Goal: Obtain resource: Download file/media

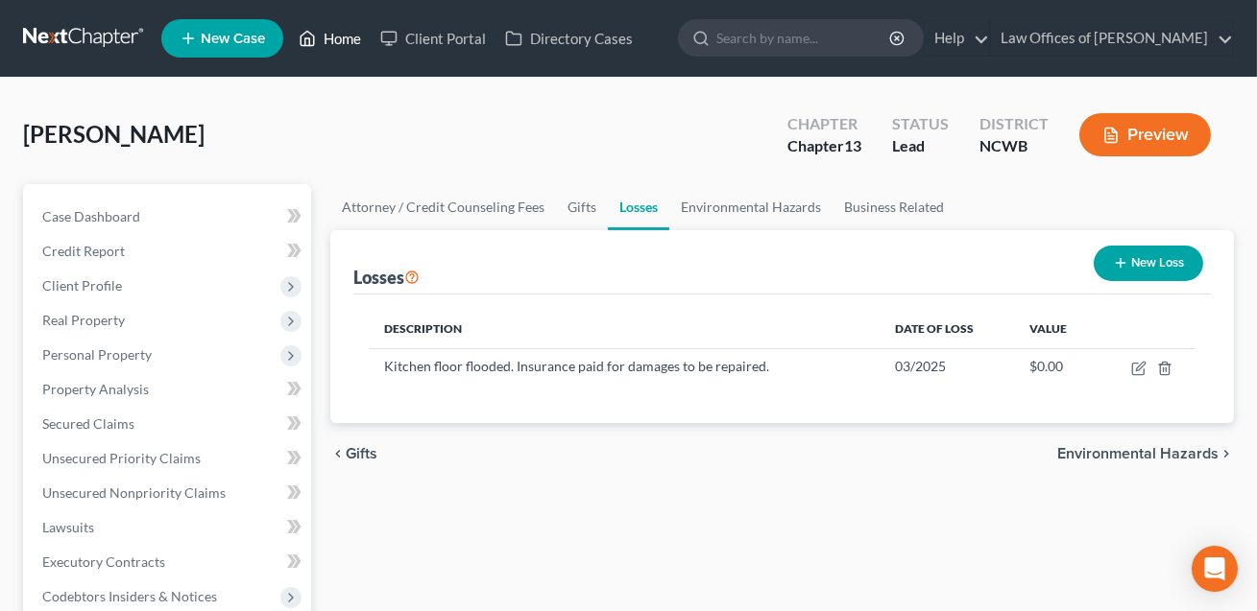
click at [349, 36] on link "Home" at bounding box center [330, 38] width 82 height 35
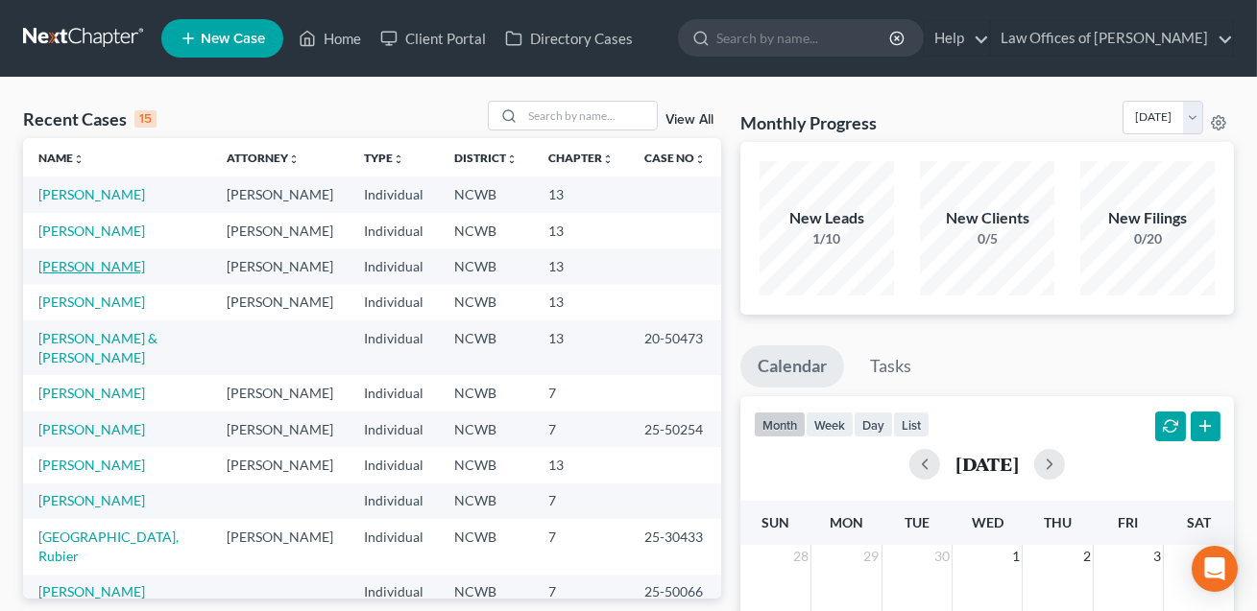
click at [60, 275] on link "[PERSON_NAME]" at bounding box center [91, 266] width 107 height 16
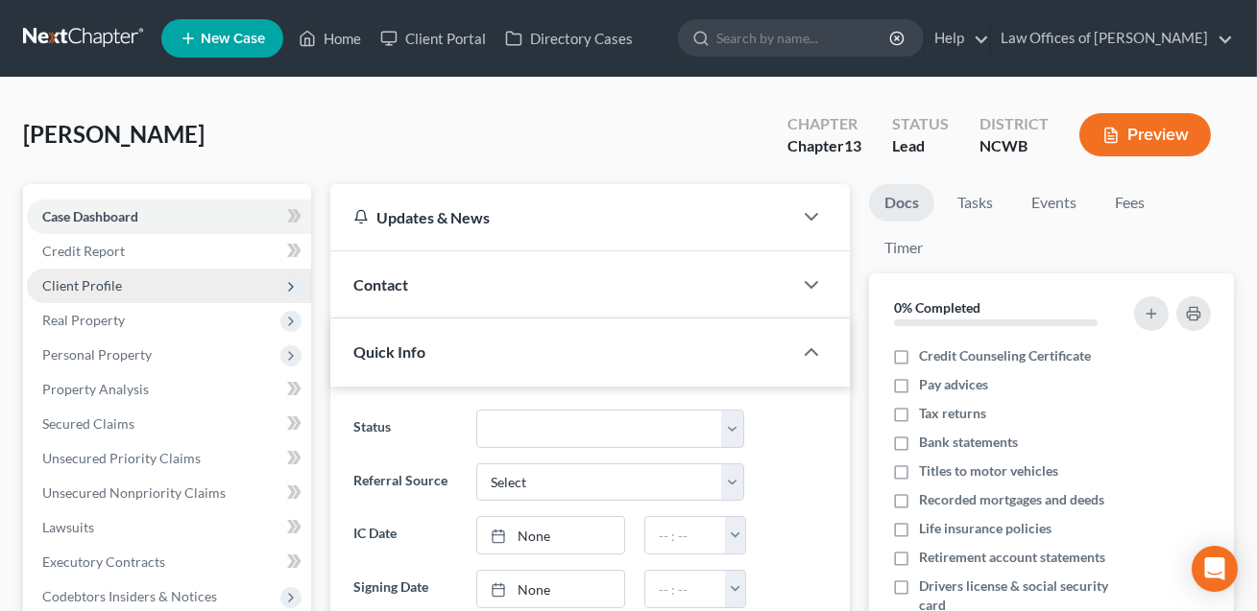
click at [83, 277] on span "Client Profile" at bounding box center [82, 285] width 80 height 16
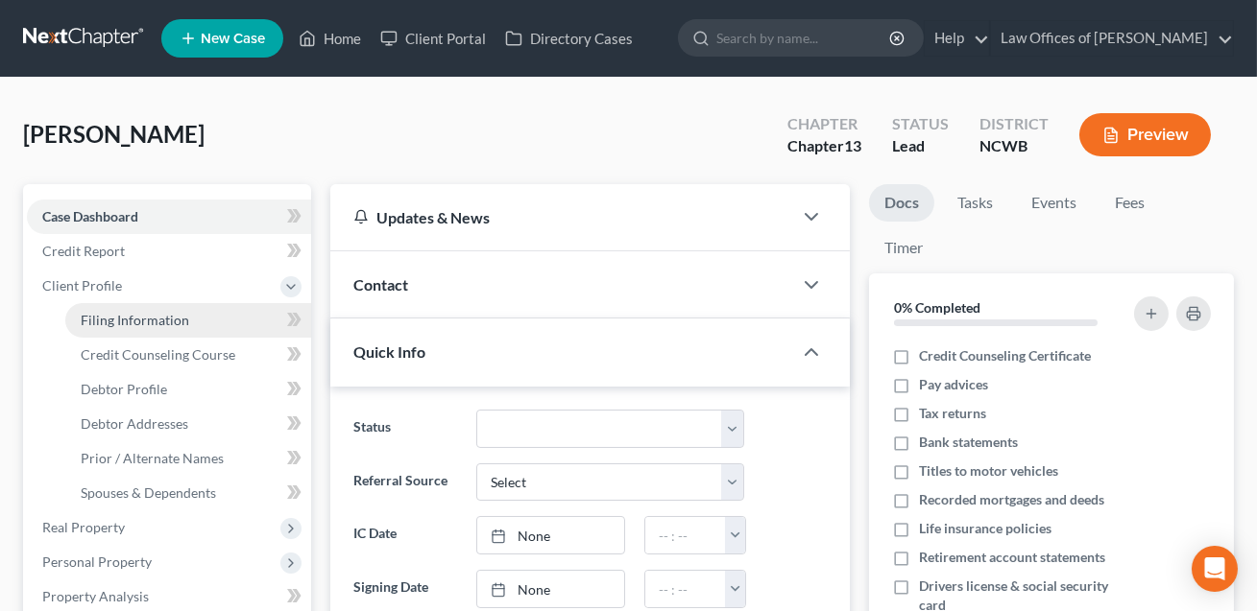
click at [92, 314] on span "Filing Information" at bounding box center [135, 320] width 108 height 16
select select "1"
select select "0"
select select "3"
select select "28"
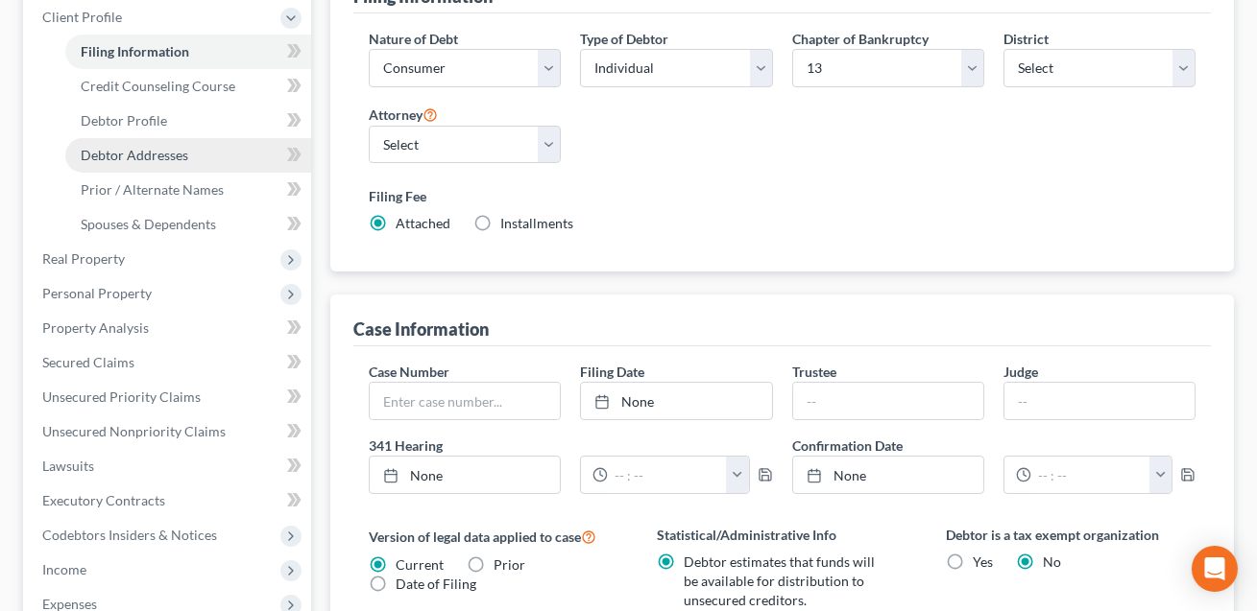
scroll to position [748, 0]
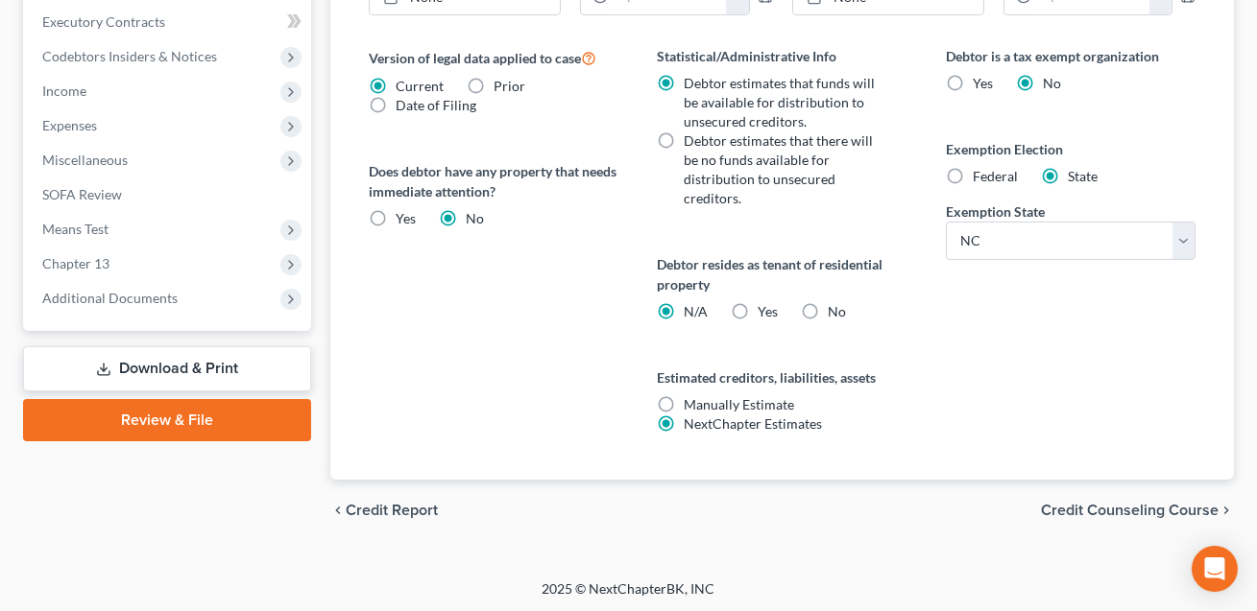
click at [159, 371] on link "Download & Print" at bounding box center [167, 369] width 288 height 45
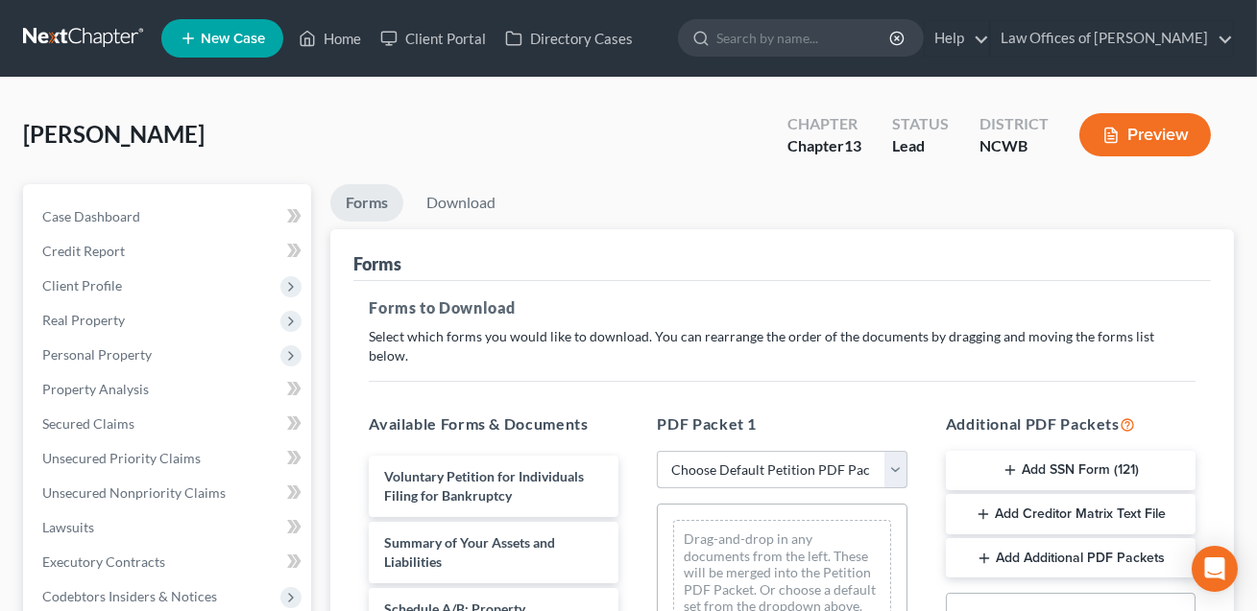
click at [732, 451] on select "Choose Default Petition PDF Packet Complete Bankruptcy Petition (all forms and …" at bounding box center [782, 470] width 250 height 38
select select "0"
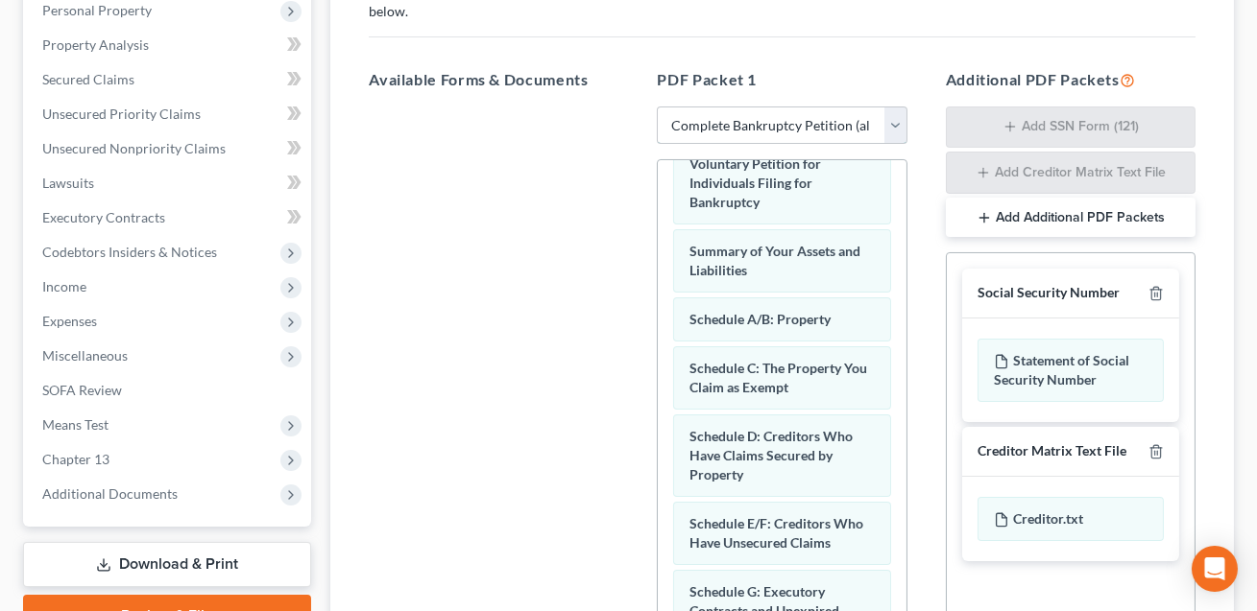
scroll to position [70, 0]
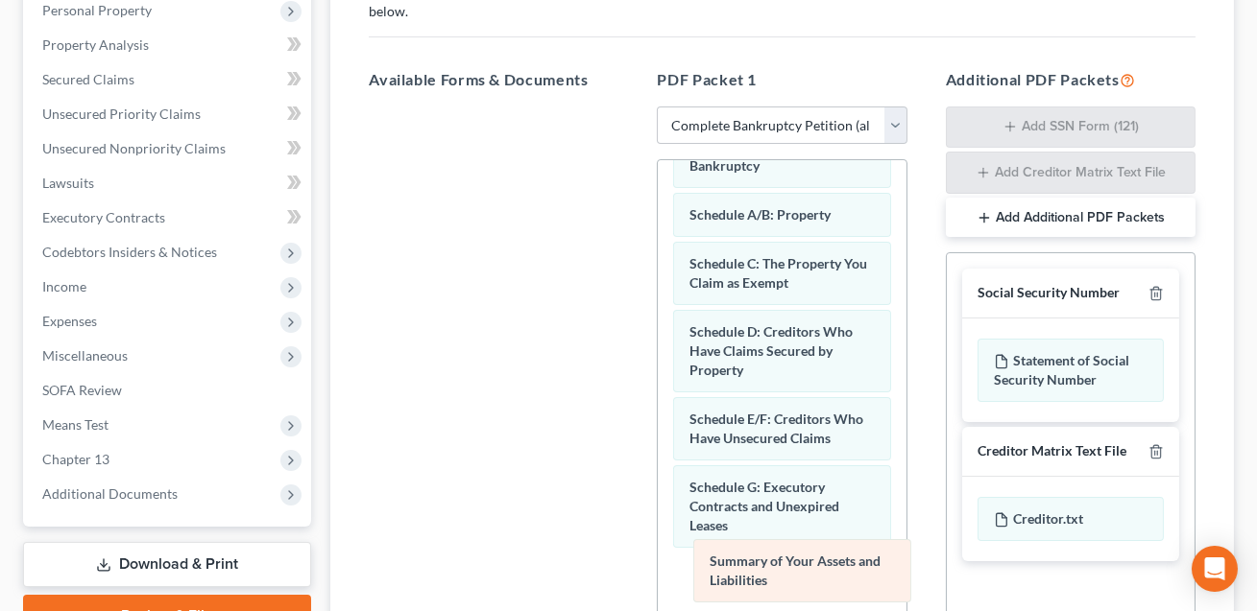
drag, startPoint x: 734, startPoint y: 204, endPoint x: 755, endPoint y: 572, distance: 369.2
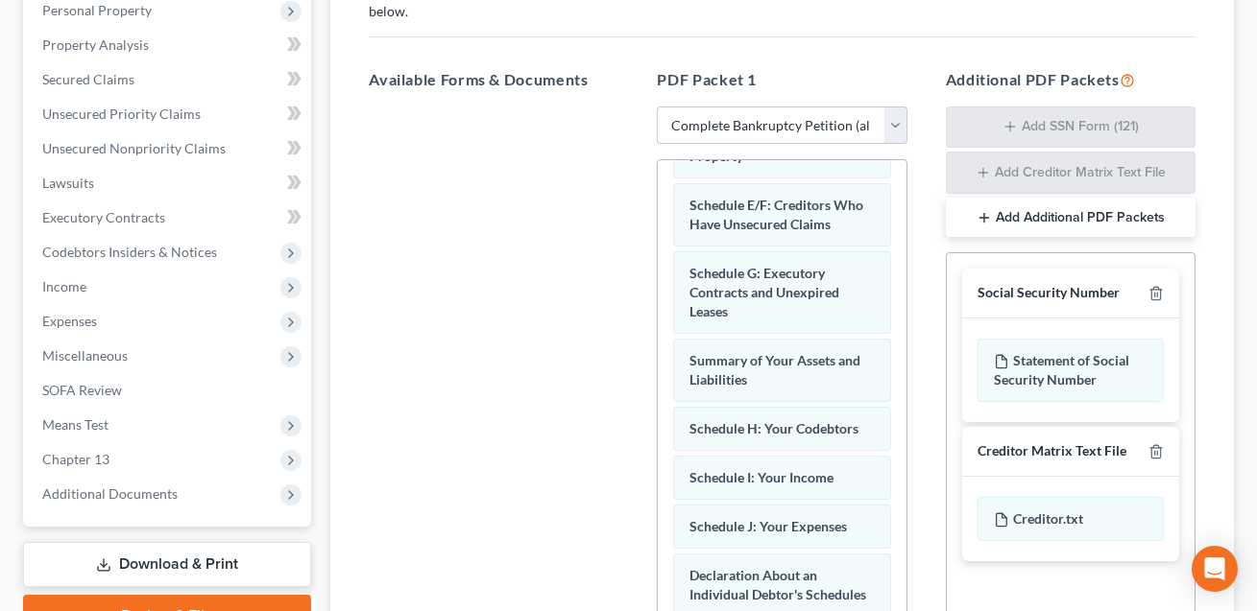
scroll to position [309, 0]
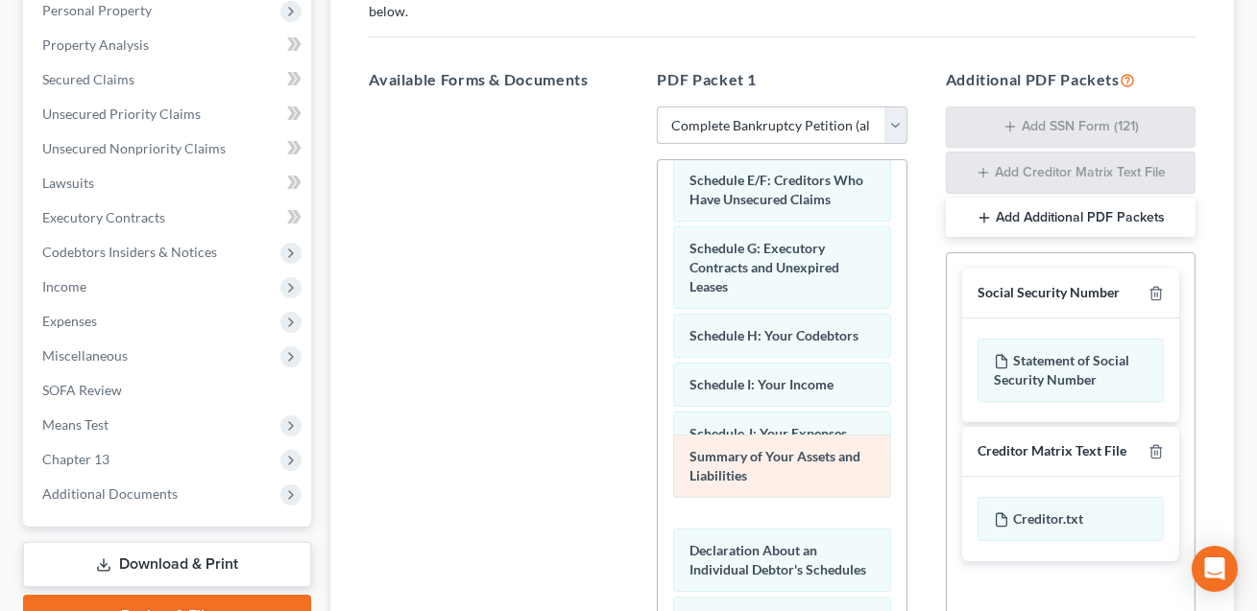
drag, startPoint x: 719, startPoint y: 323, endPoint x: 719, endPoint y: 467, distance: 145.0
click at [719, 467] on div "Summary of Your Assets and Liabilities Voluntary Petition for Individuals Filin…" at bounding box center [782, 522] width 248 height 1343
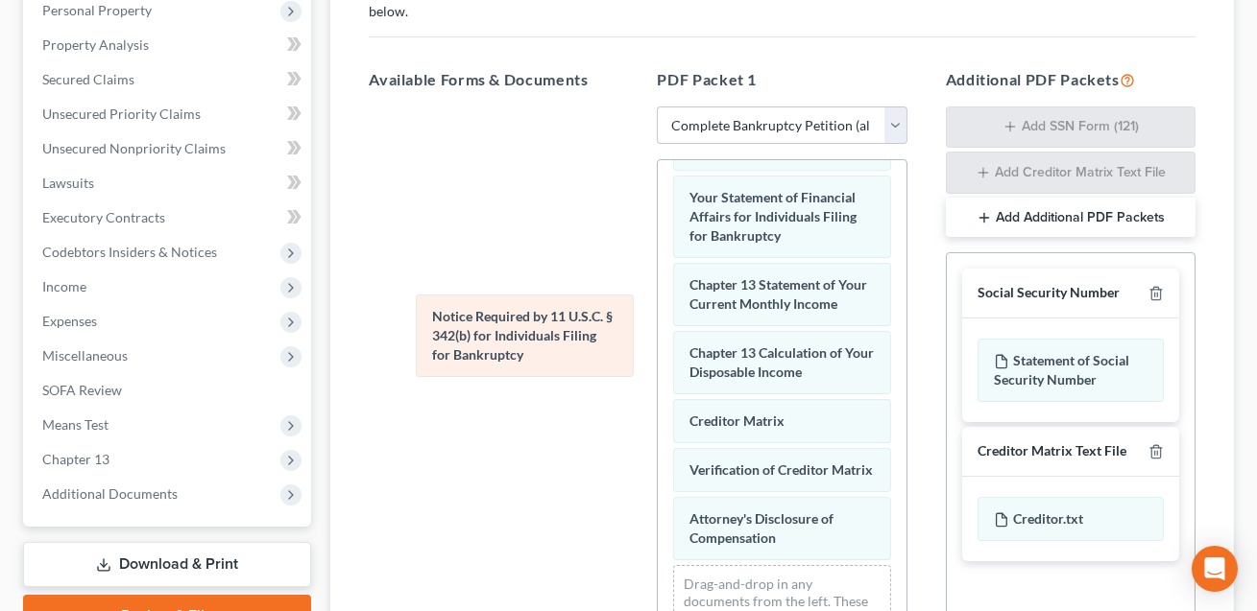
scroll to position [726, 0]
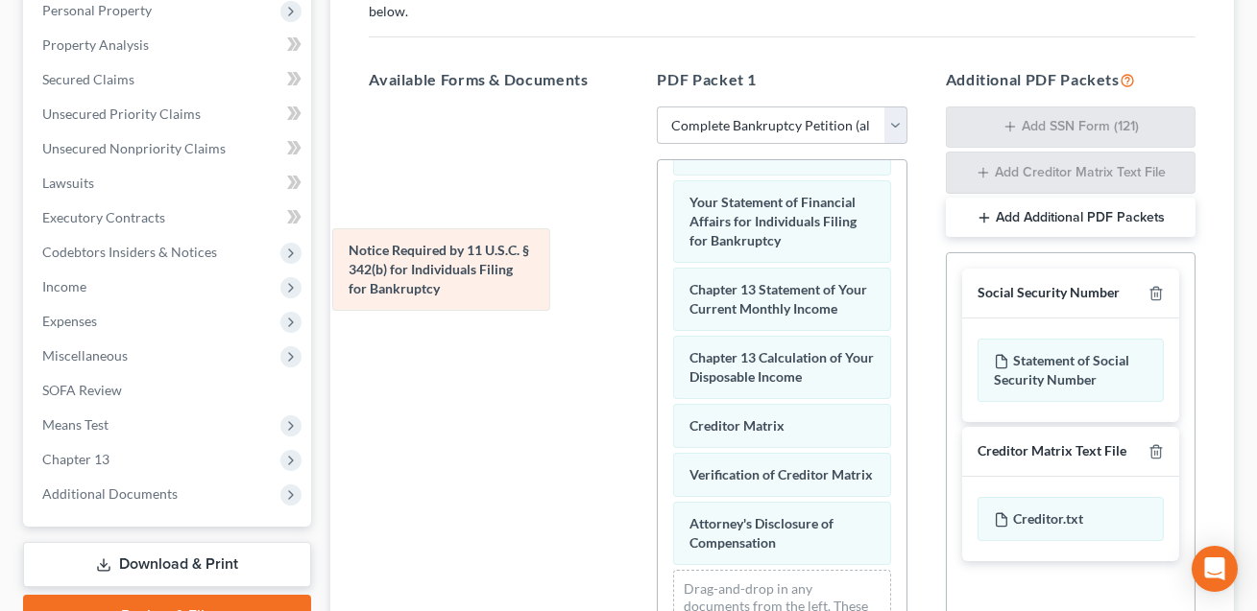
drag, startPoint x: 716, startPoint y: 455, endPoint x: 374, endPoint y: 290, distance: 379.5
click at [658, 290] on div "Notice Required by 11 U.S.C. § 342(b) for Individuals Filing for Bankruptcy Vol…" at bounding box center [782, 63] width 248 height 1257
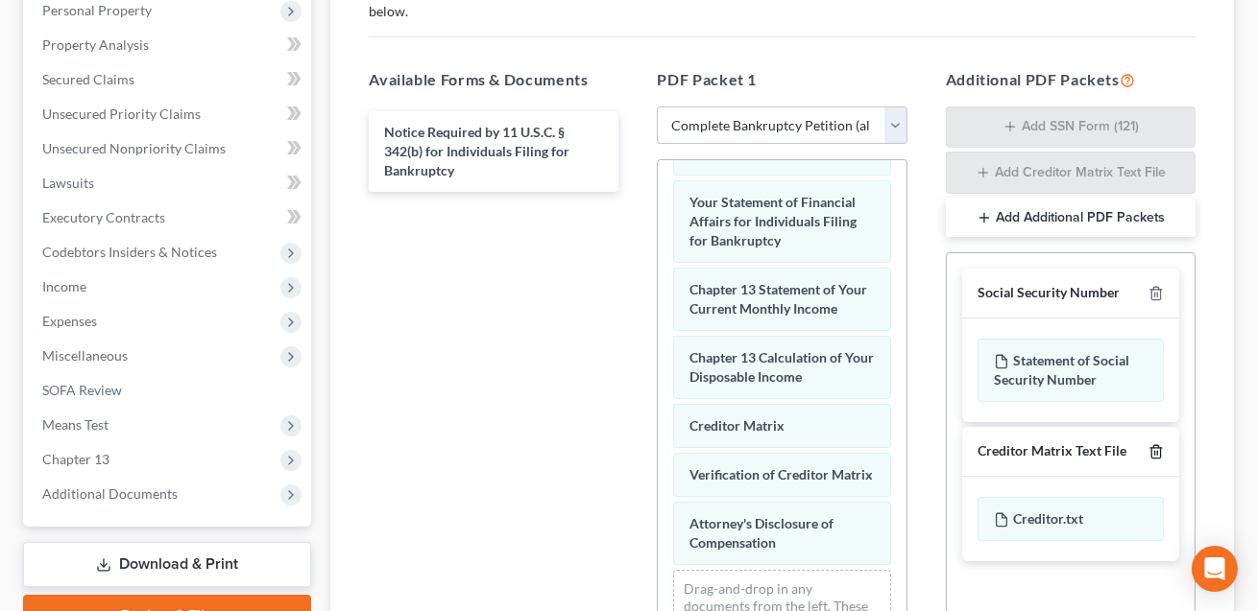
click at [1155, 444] on icon "button" at bounding box center [1155, 451] width 15 height 15
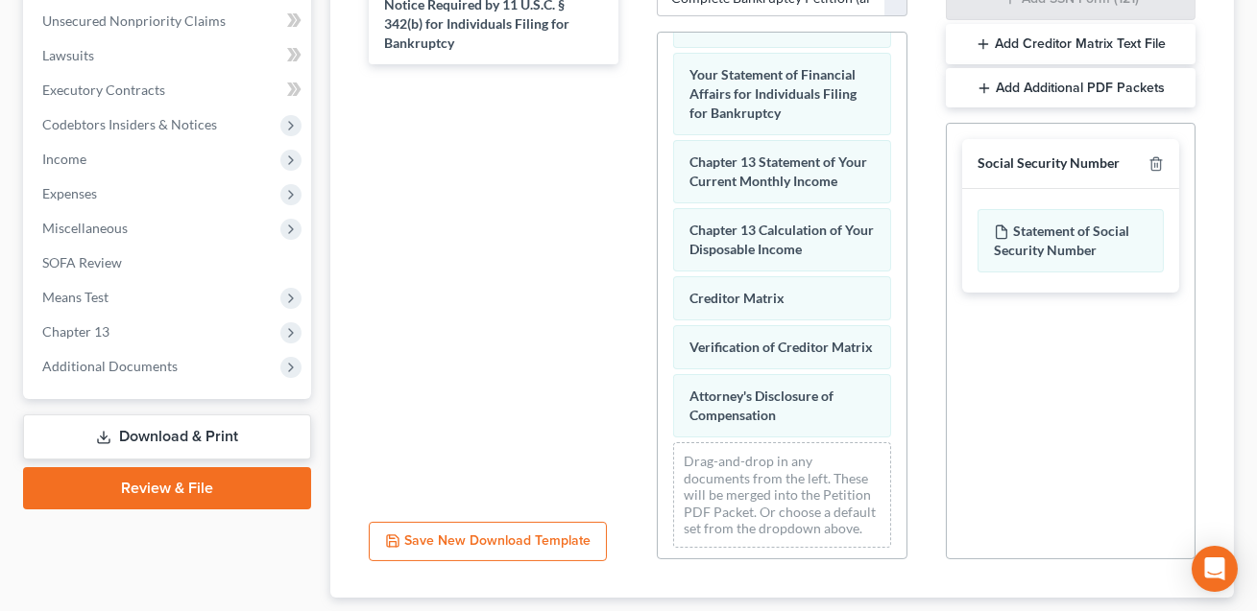
scroll to position [572, 0]
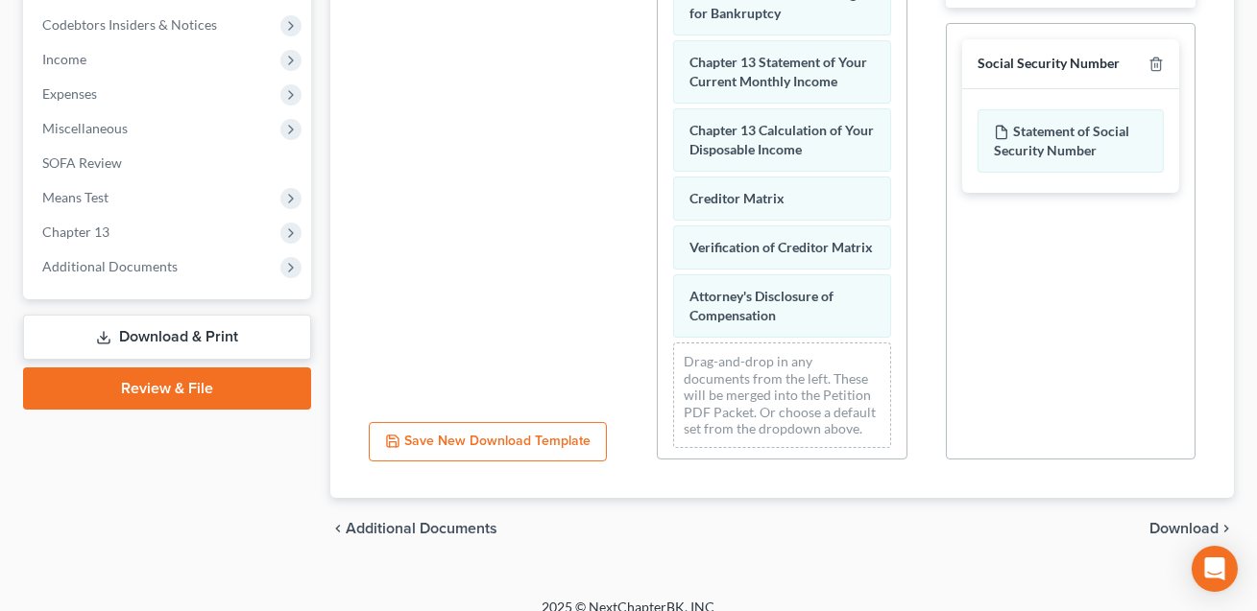
click at [1171, 521] on span "Download" at bounding box center [1183, 528] width 69 height 15
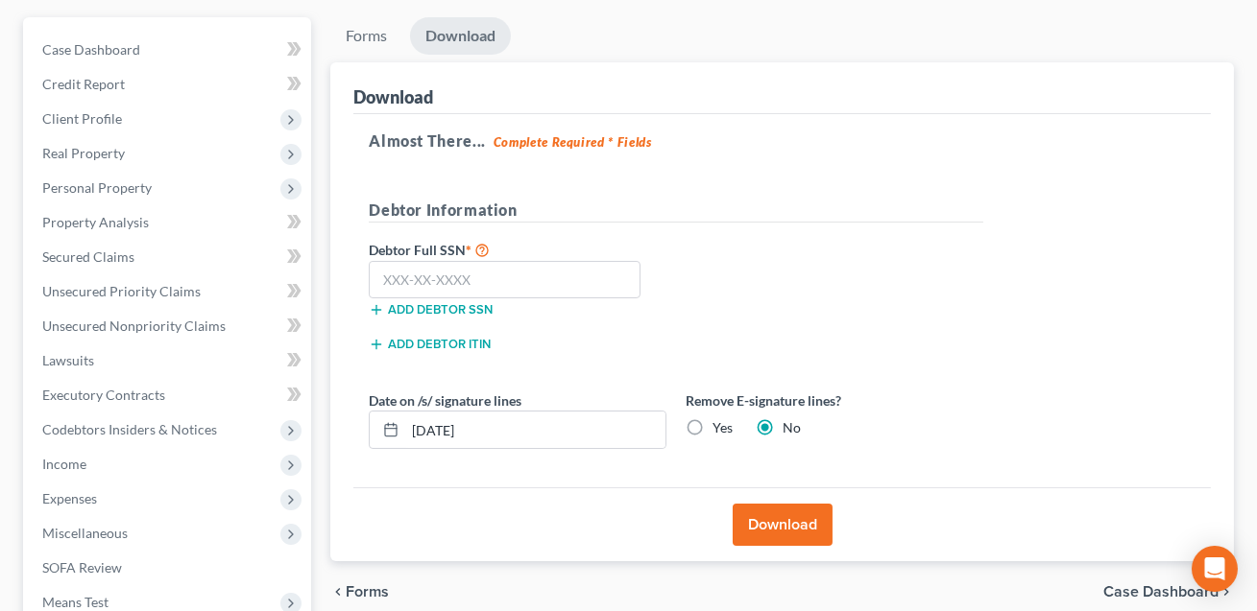
scroll to position [9, 0]
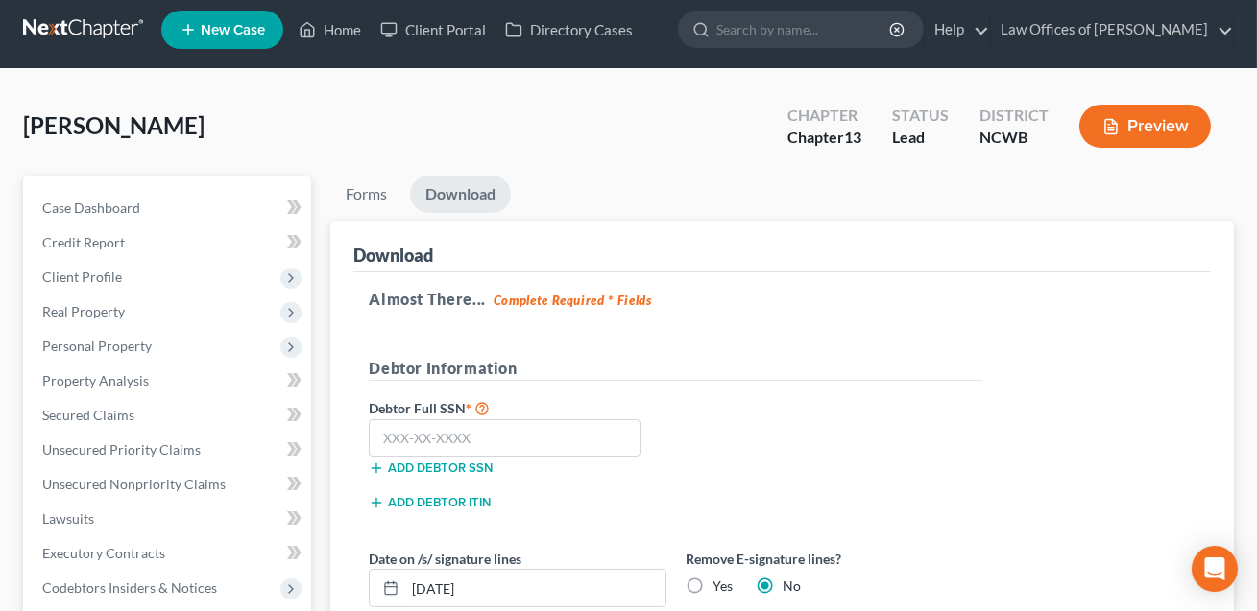
click at [712, 584] on label "Yes" at bounding box center [722, 586] width 20 height 19
click at [720, 584] on input "Yes" at bounding box center [726, 583] width 12 height 12
radio input "true"
radio input "false"
drag, startPoint x: 580, startPoint y: 581, endPoint x: 389, endPoint y: 591, distance: 191.3
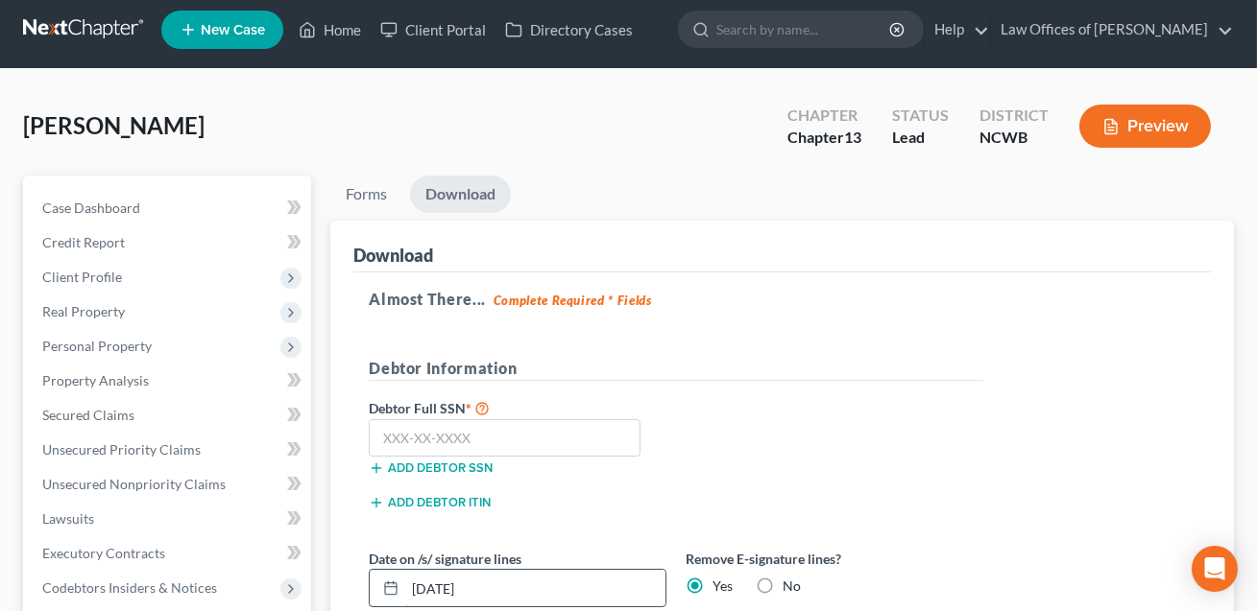
click at [389, 591] on div "[DATE]" at bounding box center [518, 588] width 298 height 38
click at [394, 440] on input "text" at bounding box center [505, 438] width 272 height 38
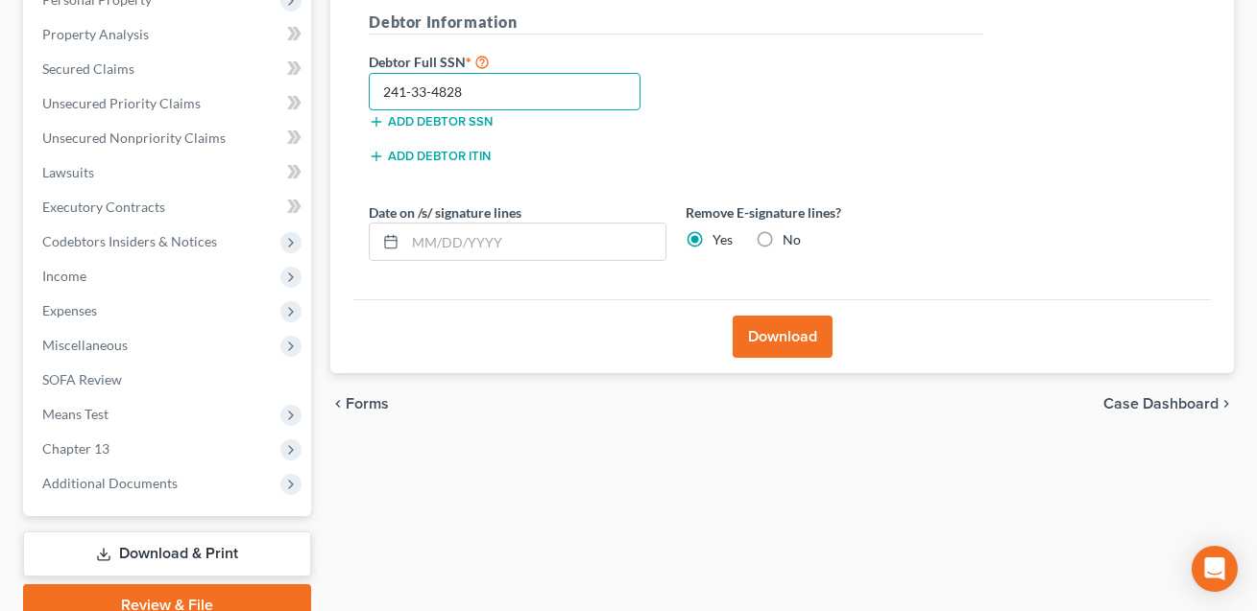
scroll to position [441, 0]
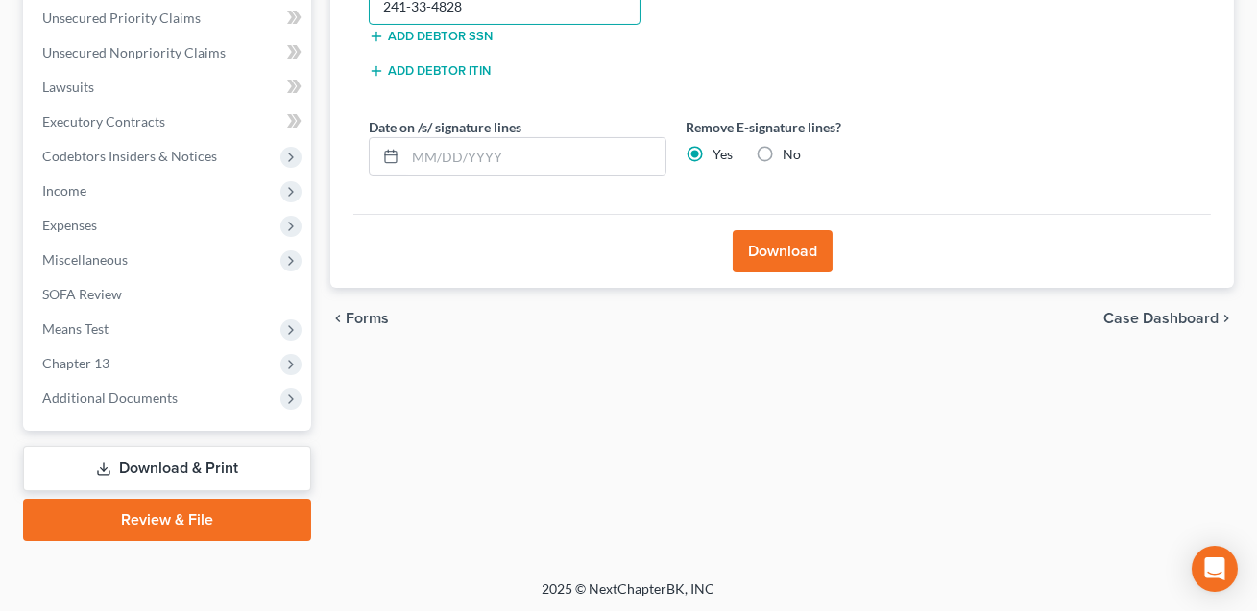
type input "241-33-4828"
click at [793, 249] on button "Download" at bounding box center [782, 251] width 100 height 42
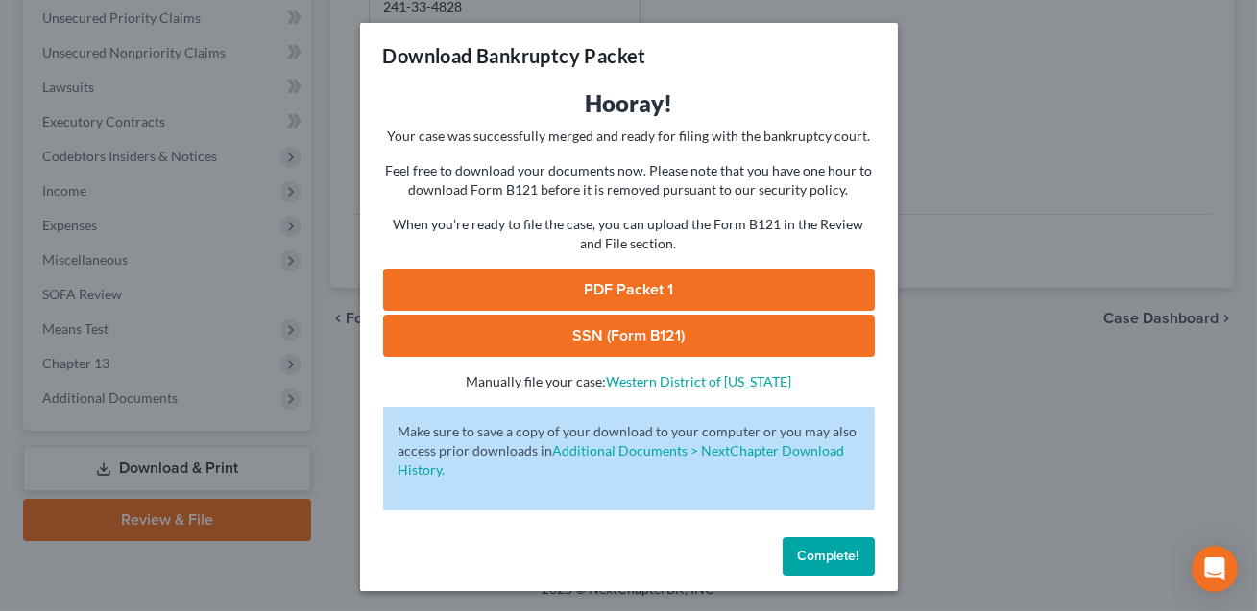
click at [695, 342] on link "SSN (Form B121)" at bounding box center [628, 336] width 491 height 42
click at [591, 298] on link "PDF Packet 1" at bounding box center [628, 290] width 491 height 42
